Goal: Transaction & Acquisition: Purchase product/service

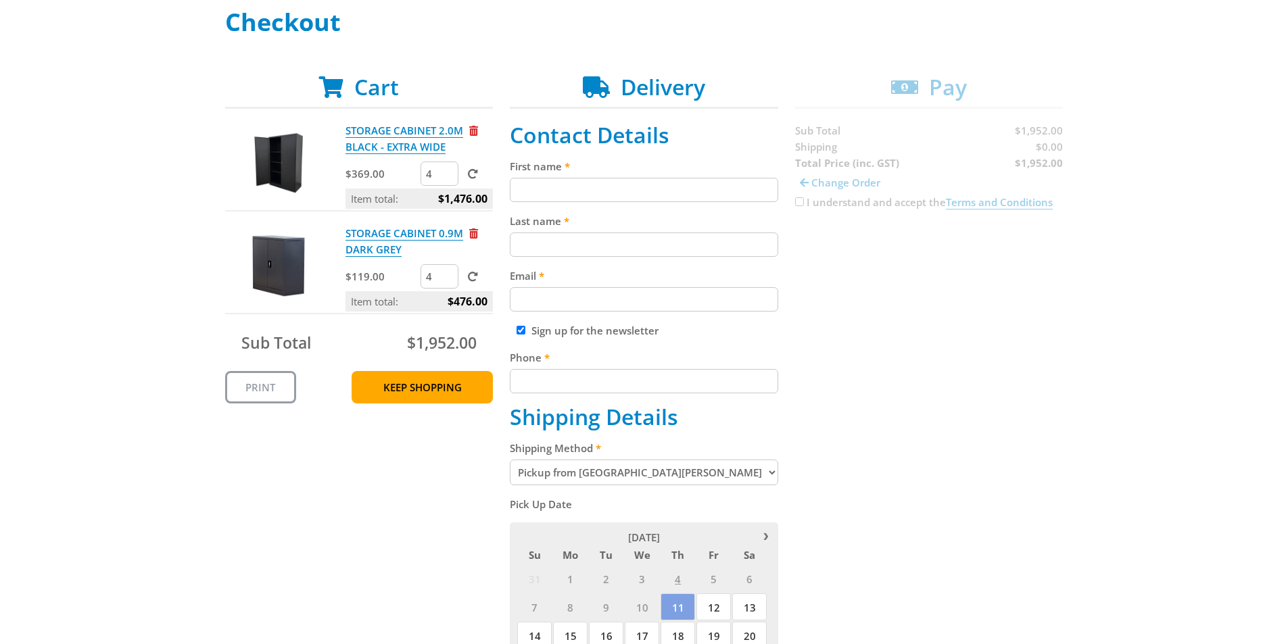
click at [295, 264] on img at bounding box center [278, 265] width 81 height 81
click at [412, 237] on link "STORAGE CABINET 0.9M DARK GREY" at bounding box center [404, 241] width 118 height 30
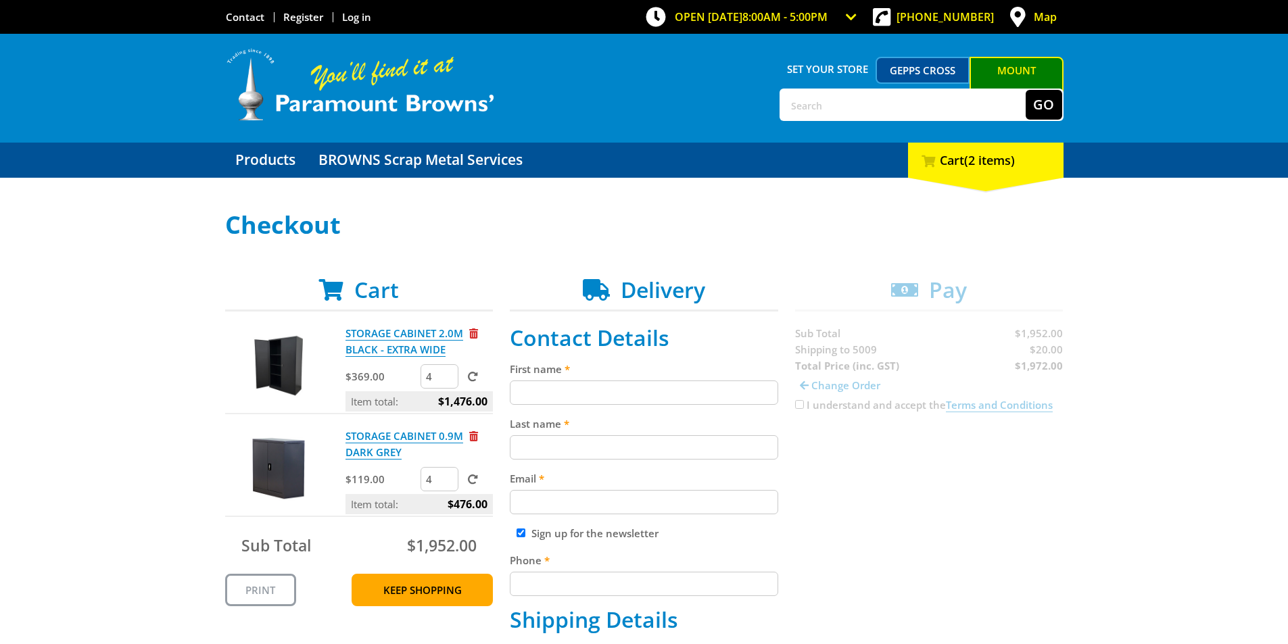
click at [943, 69] on link "Gepps Cross" at bounding box center [922, 70] width 94 height 27
